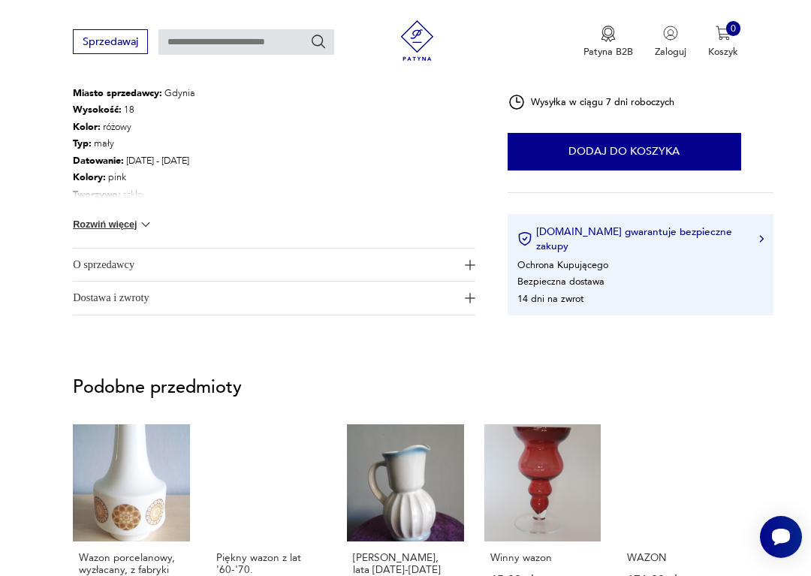
scroll to position [936, 0]
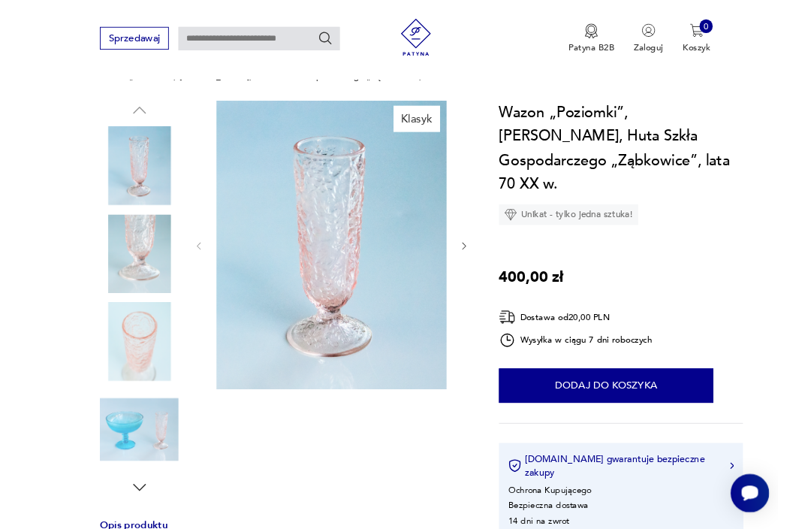
scroll to position [0, 0]
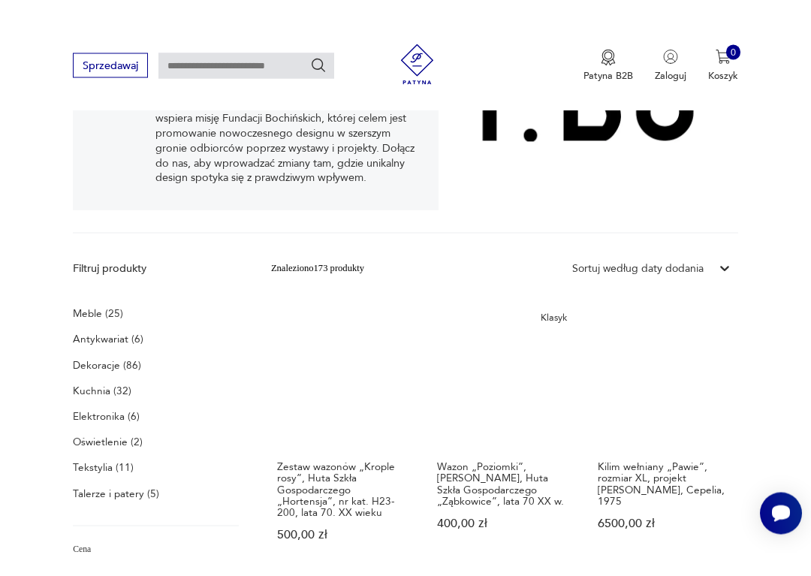
scroll to position [333, 0]
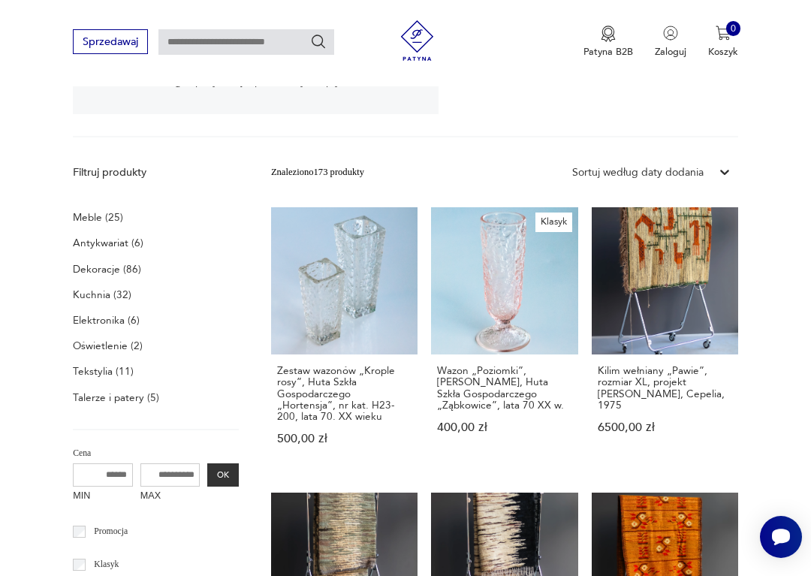
click at [631, 375] on div "Kilim wełniany „Pawie”, rozmiar XL, projekt Piotra Grabowskiego, Cepelia, 1975 …" at bounding box center [665, 406] width 146 height 105
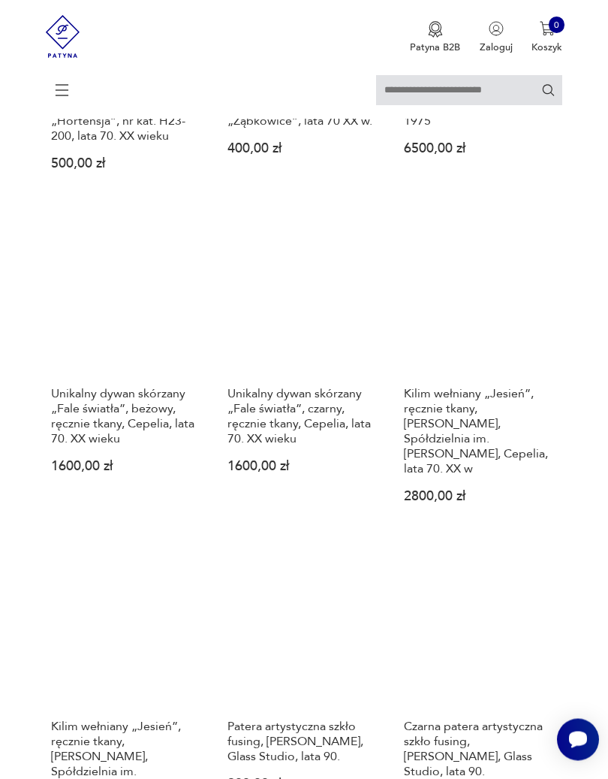
scroll to position [1002, 0]
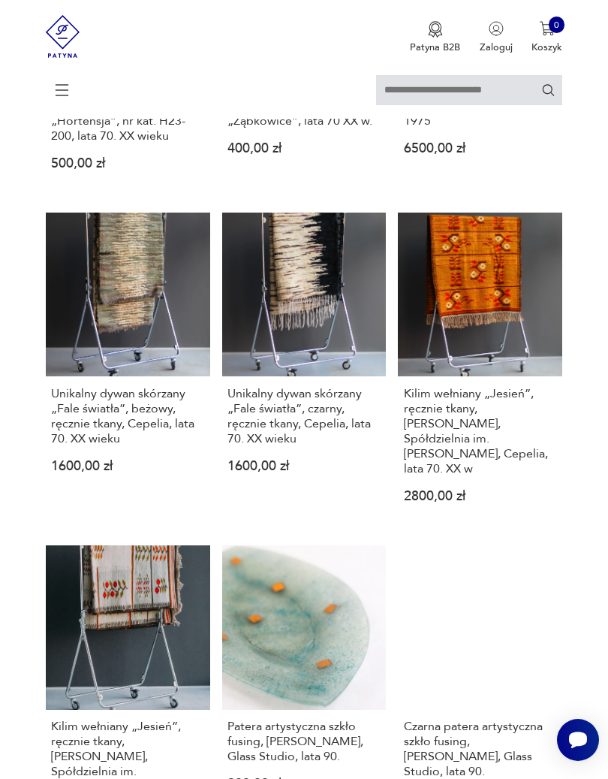
click at [476, 384] on link "Kilim wełniany „Jesień”, ręcznie tkany, R.Orszulski, Spółdzielnia im. Stanisław…" at bounding box center [480, 370] width 164 height 314
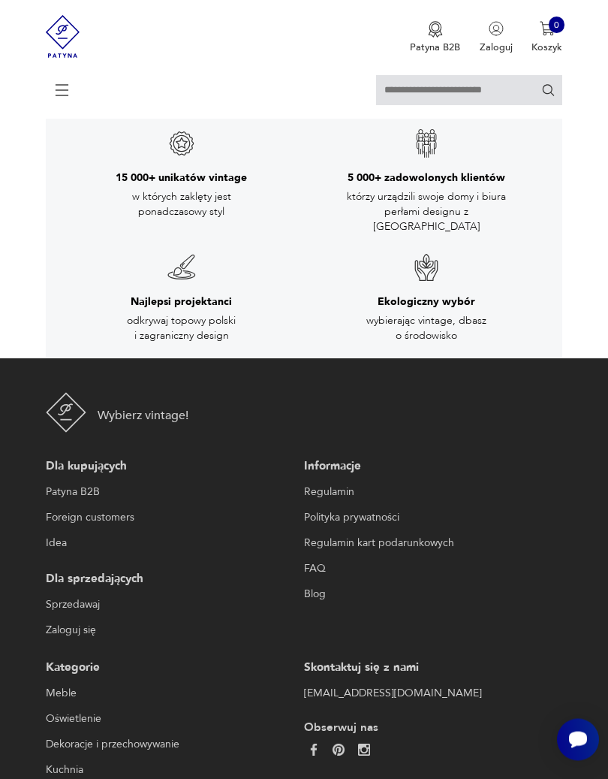
scroll to position [3375, 0]
